Goal: Task Accomplishment & Management: Manage account settings

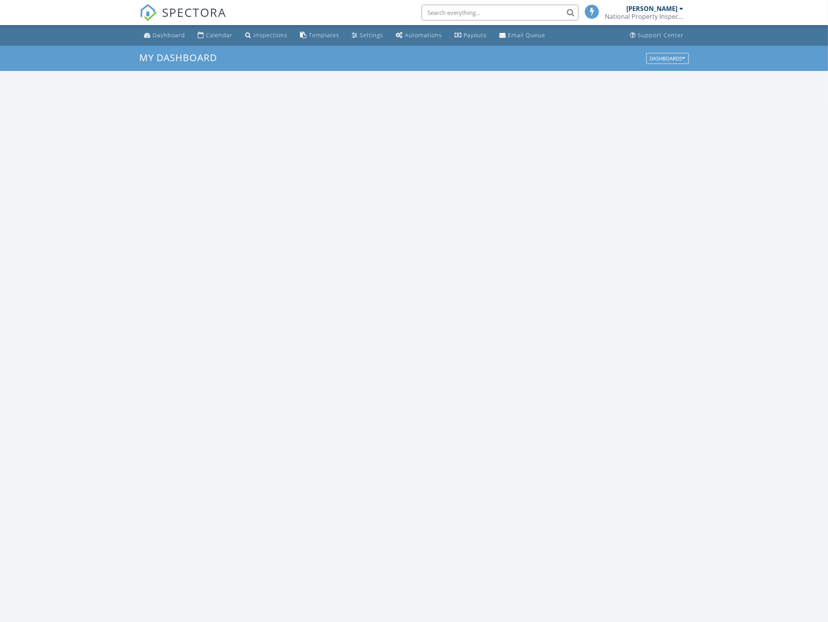
scroll to position [728, 843]
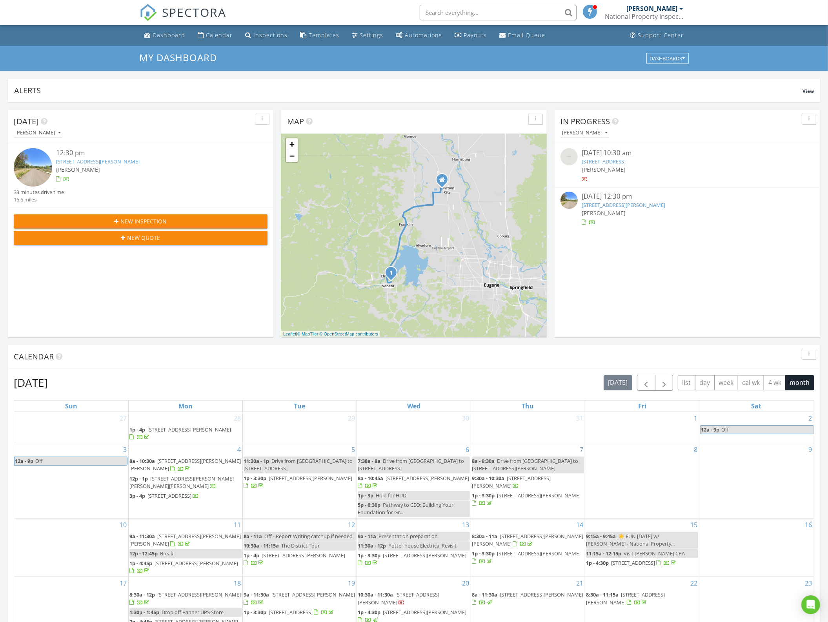
click at [65, 160] on link "25249 Todd Way , Veneta, OR 97487" at bounding box center [97, 161] width 83 height 7
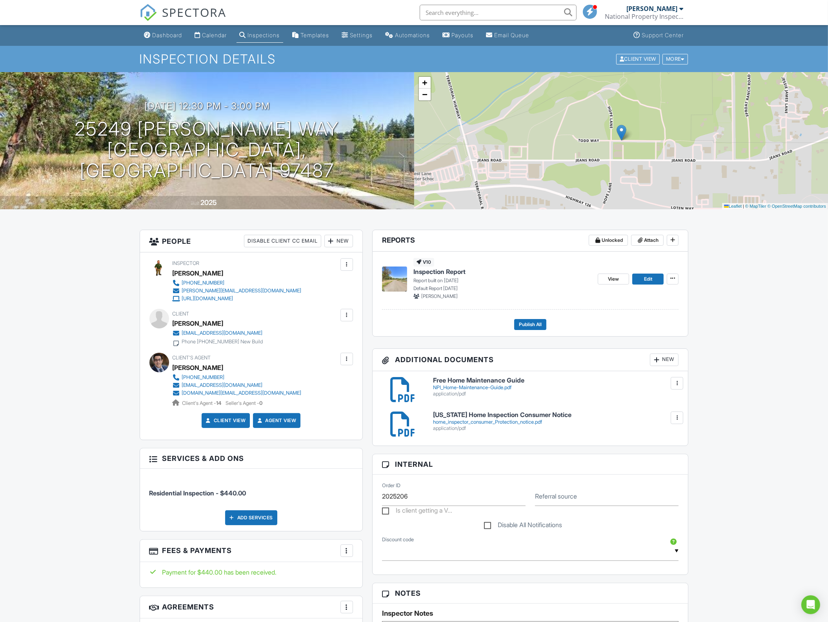
drag, startPoint x: 120, startPoint y: 380, endPoint x: 120, endPoint y: 374, distance: 6.7
click at [642, 275] on link "Edit" at bounding box center [647, 279] width 31 height 11
click at [427, 82] on link "+" at bounding box center [425, 83] width 12 height 12
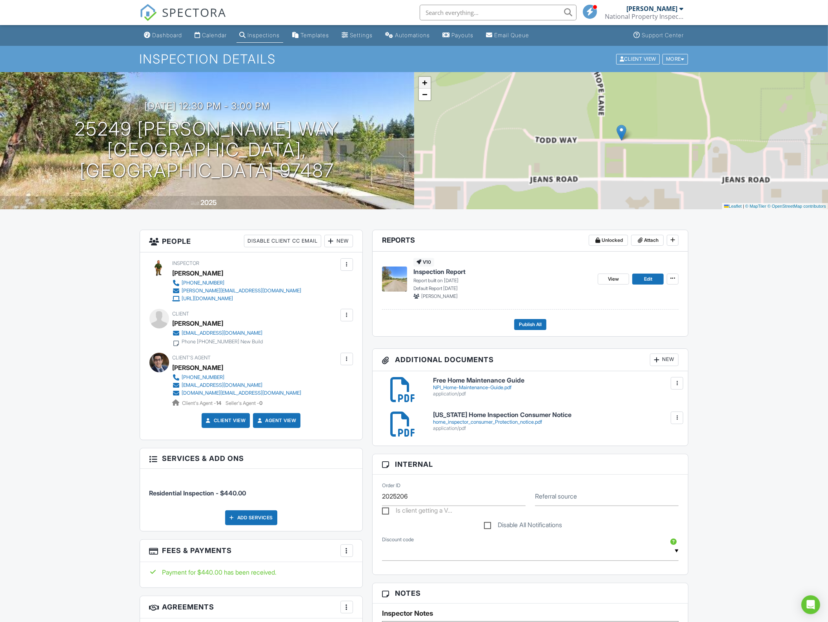
click at [427, 82] on link "+" at bounding box center [425, 83] width 12 height 12
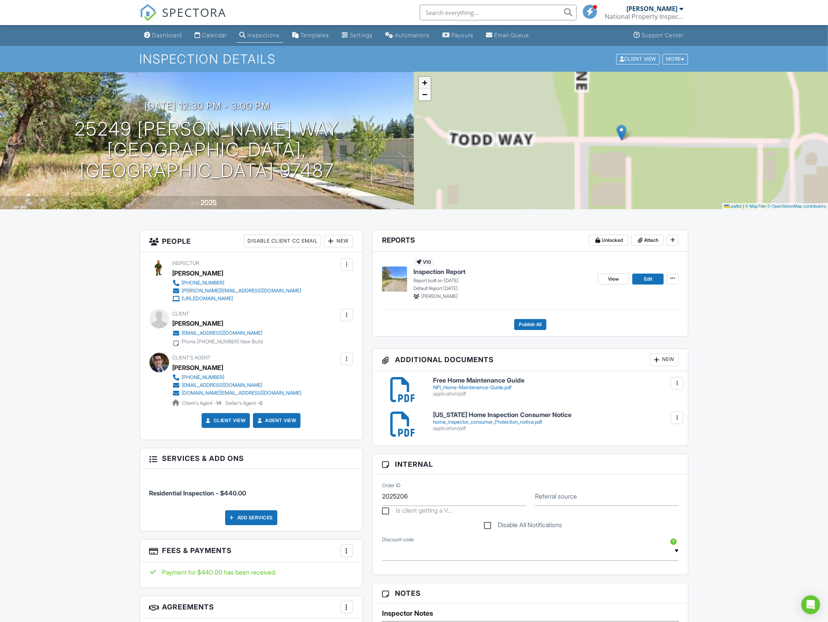
click at [427, 82] on link "+" at bounding box center [425, 83] width 12 height 12
